Goal: Task Accomplishment & Management: Use online tool/utility

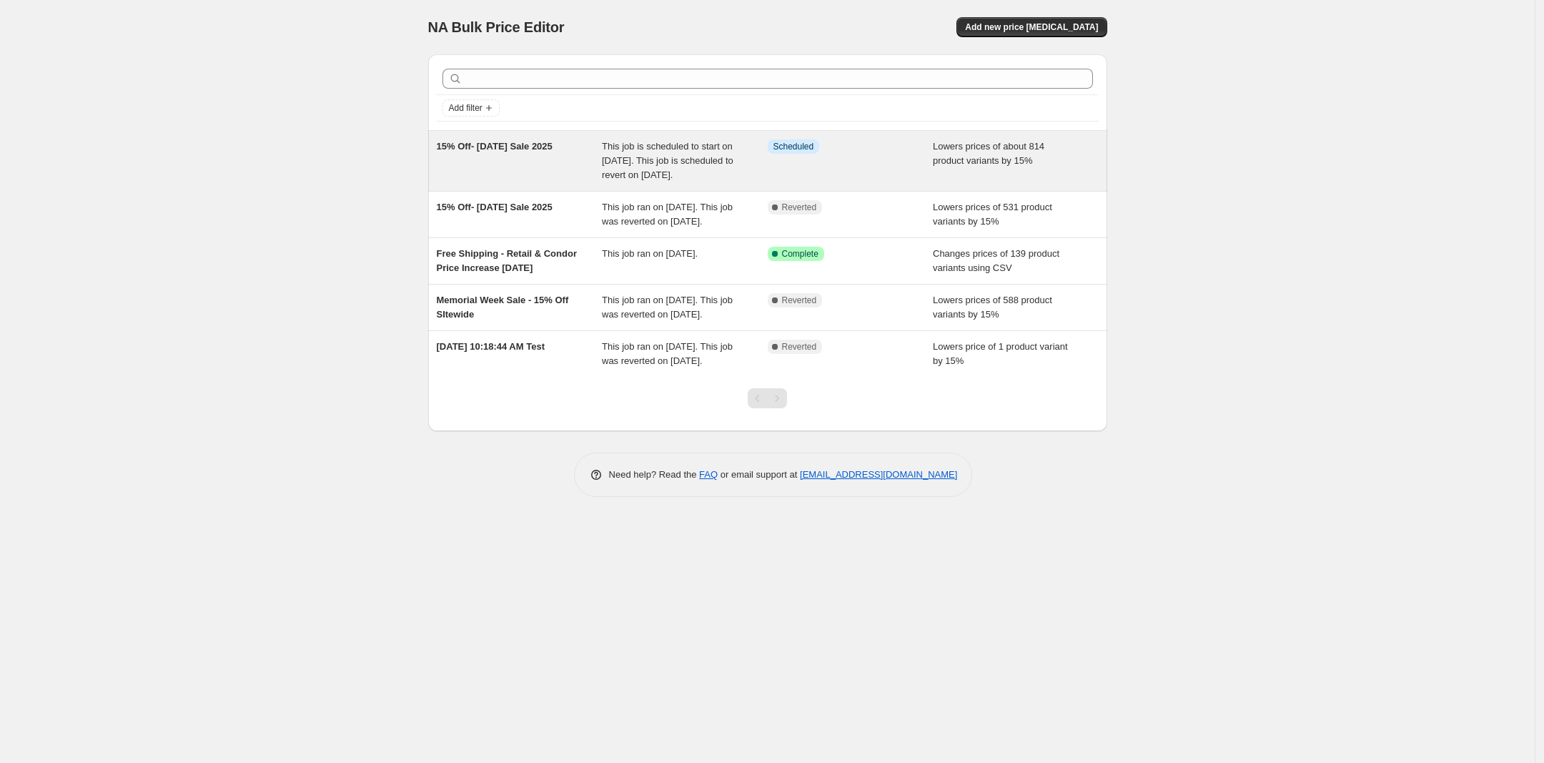
click at [685, 182] on div "This job is scheduled to start on [DATE]. This job is scheduled to revert on [D…" at bounding box center [685, 160] width 166 height 43
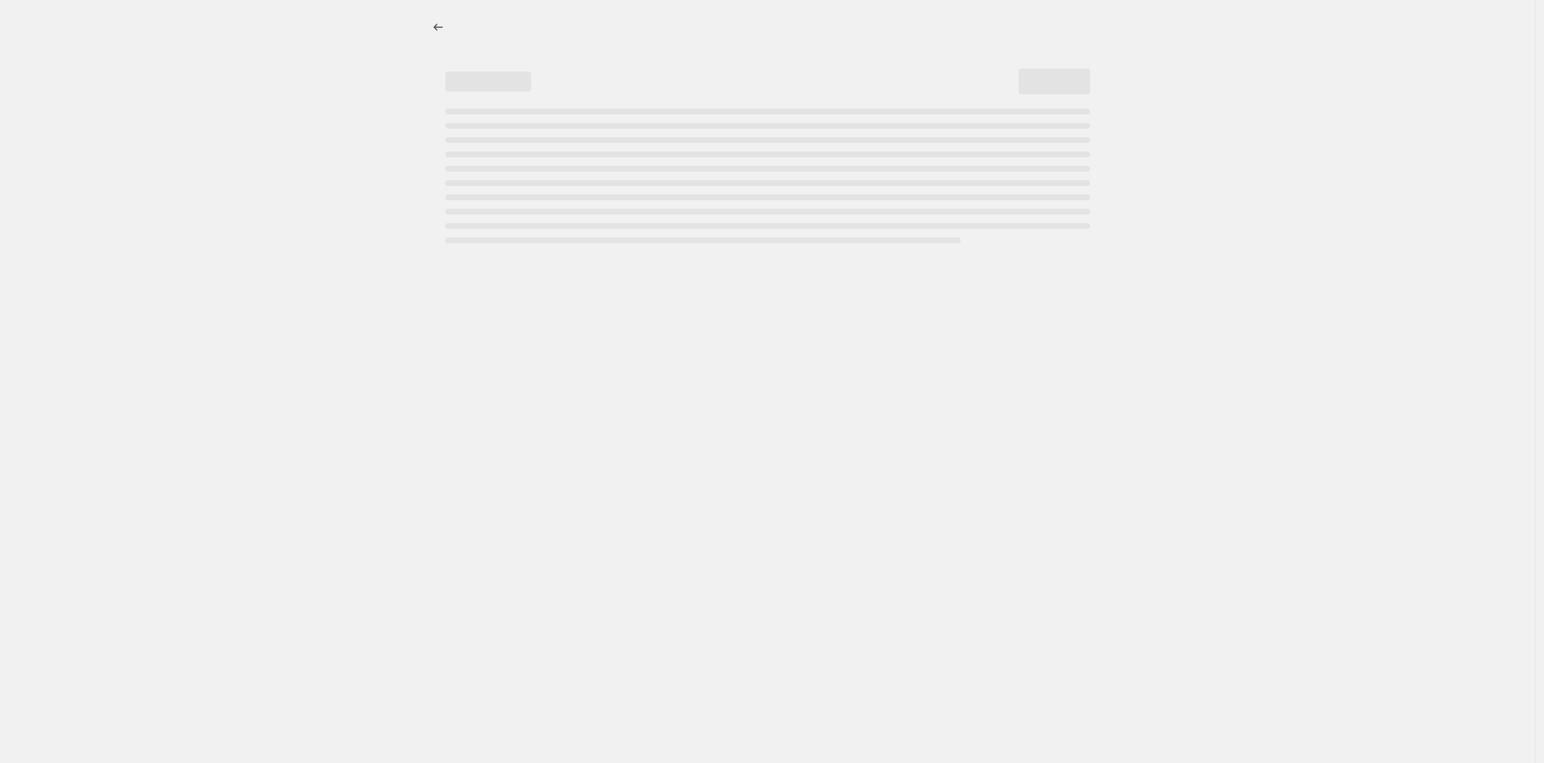
select select "percentage"
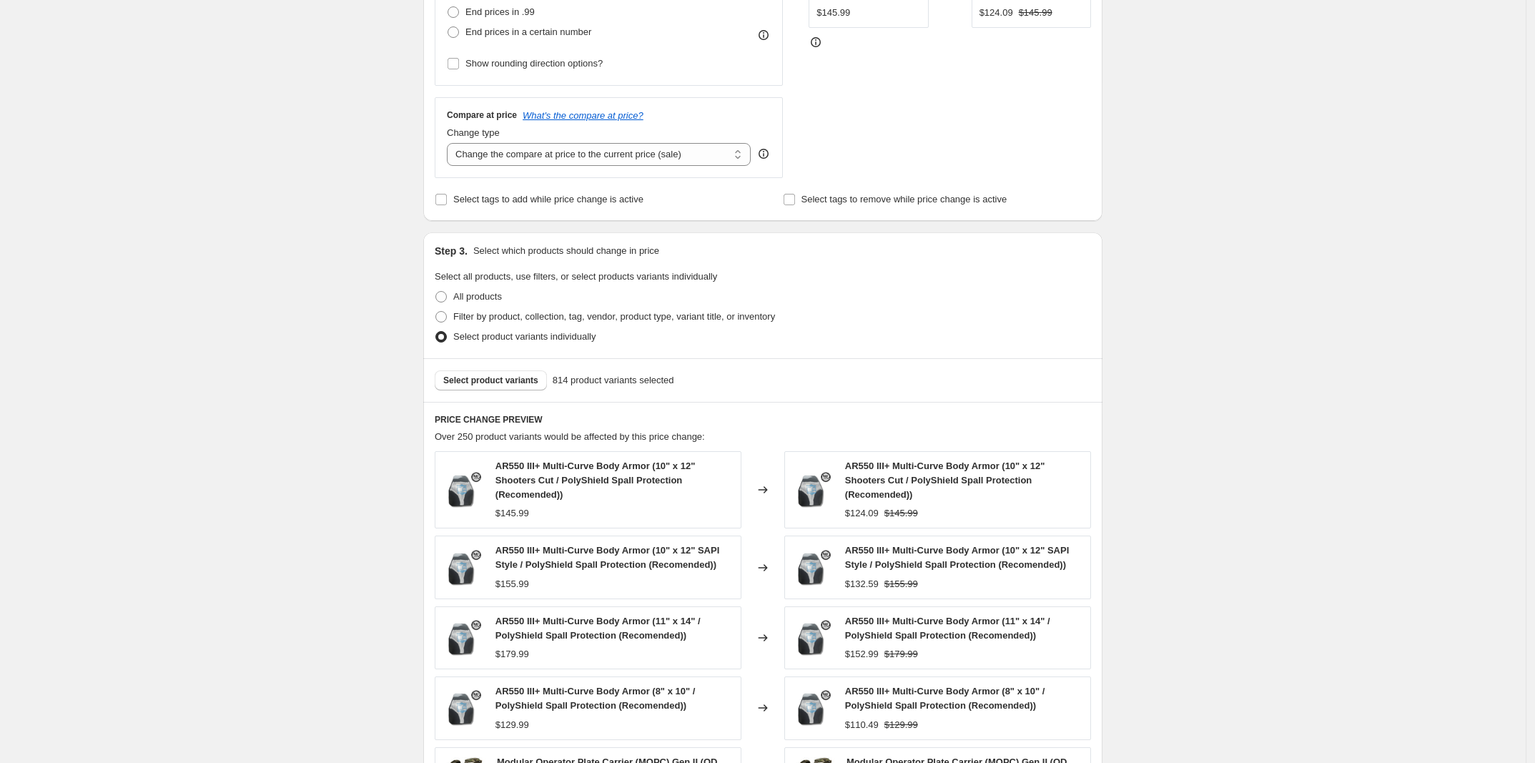
scroll to position [536, 0]
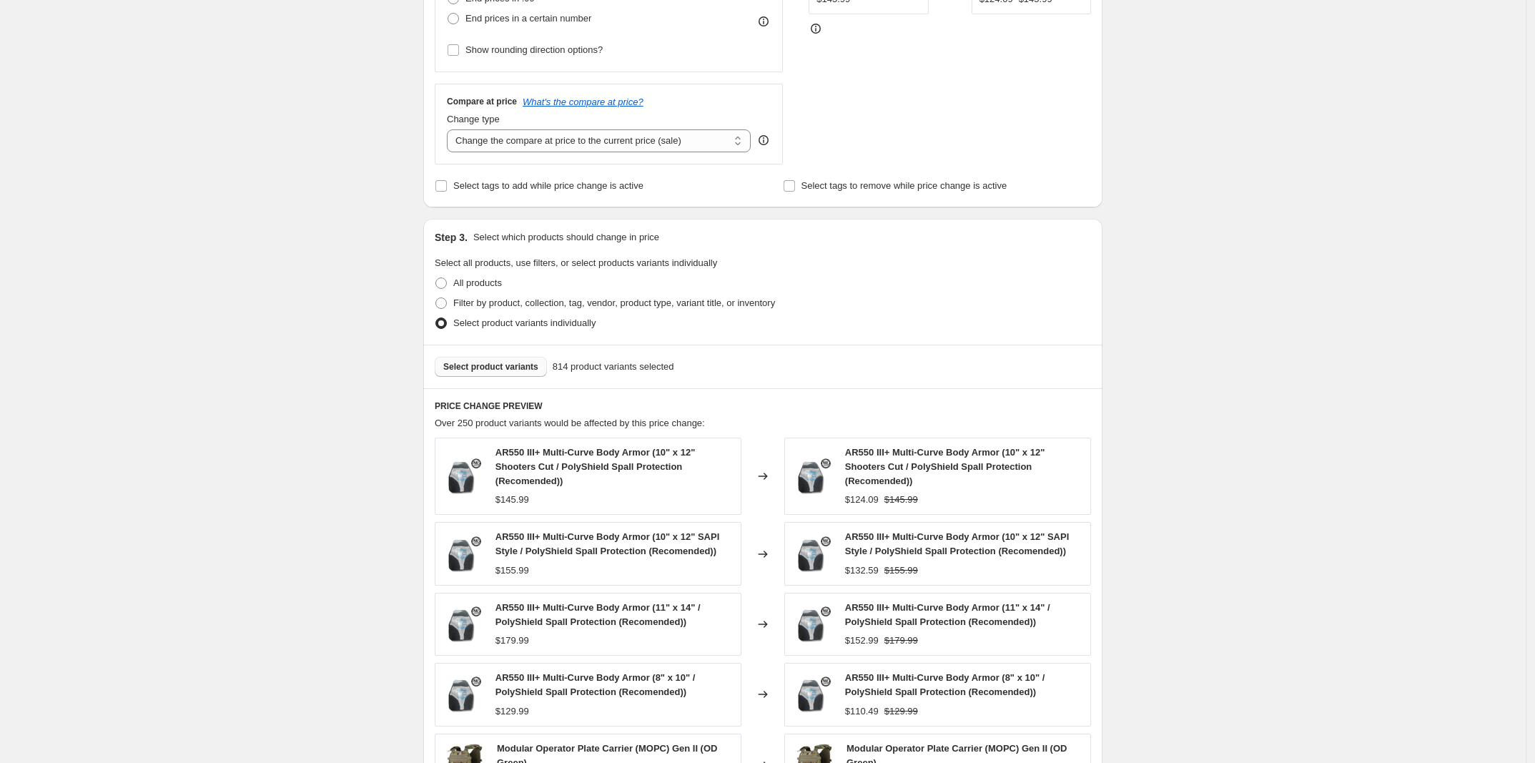
click at [509, 367] on span "Select product variants" at bounding box center [490, 366] width 95 height 11
